Goal: Obtain resource: Download file/media

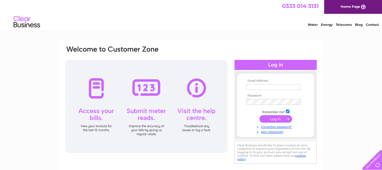
type input "[EMAIL_ADDRESS][DOMAIN_NAME]"
click at [271, 120] on input "submit" at bounding box center [276, 118] width 33 height 7
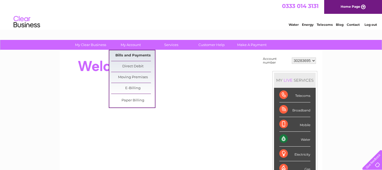
click at [132, 55] on link "Bills and Payments" at bounding box center [133, 55] width 44 height 11
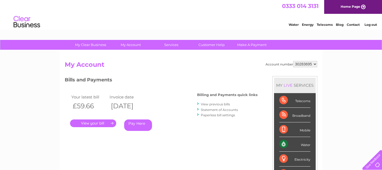
scroll to position [18, 0]
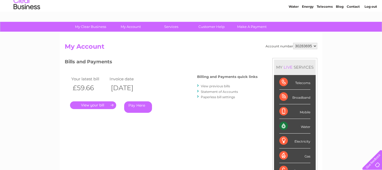
click at [214, 91] on link "Statement of Accounts" at bounding box center [219, 91] width 37 height 4
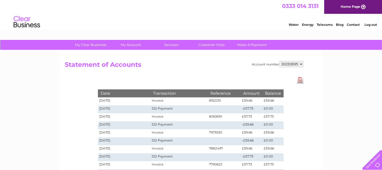
click at [298, 81] on link "Download Pdf" at bounding box center [300, 80] width 7 height 8
